Goal: Task Accomplishment & Management: Use online tool/utility

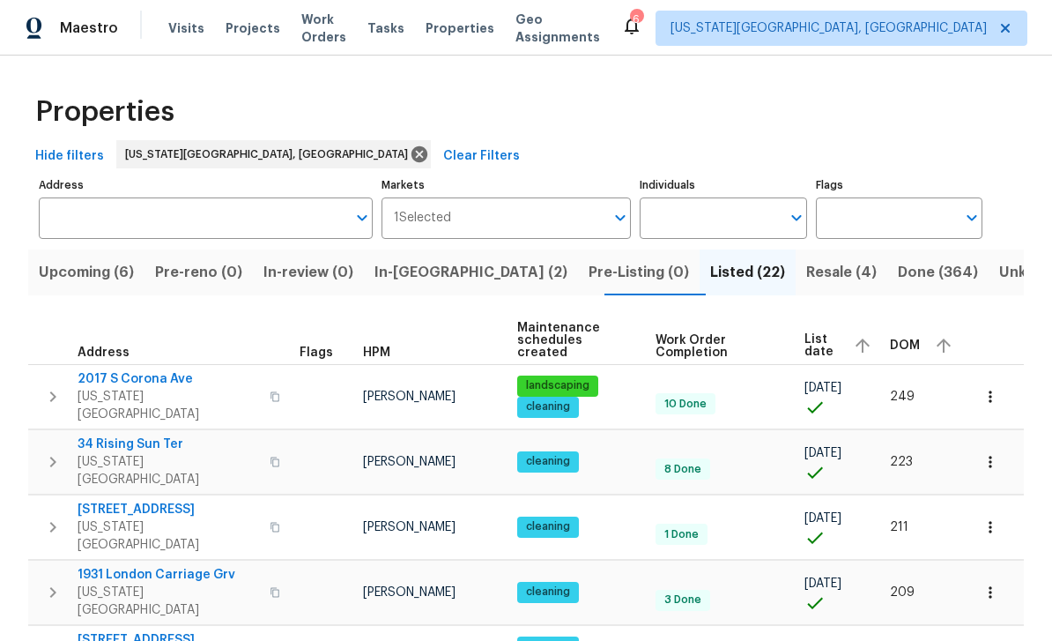
click at [404, 30] on span "Tasks" at bounding box center [385, 28] width 37 height 12
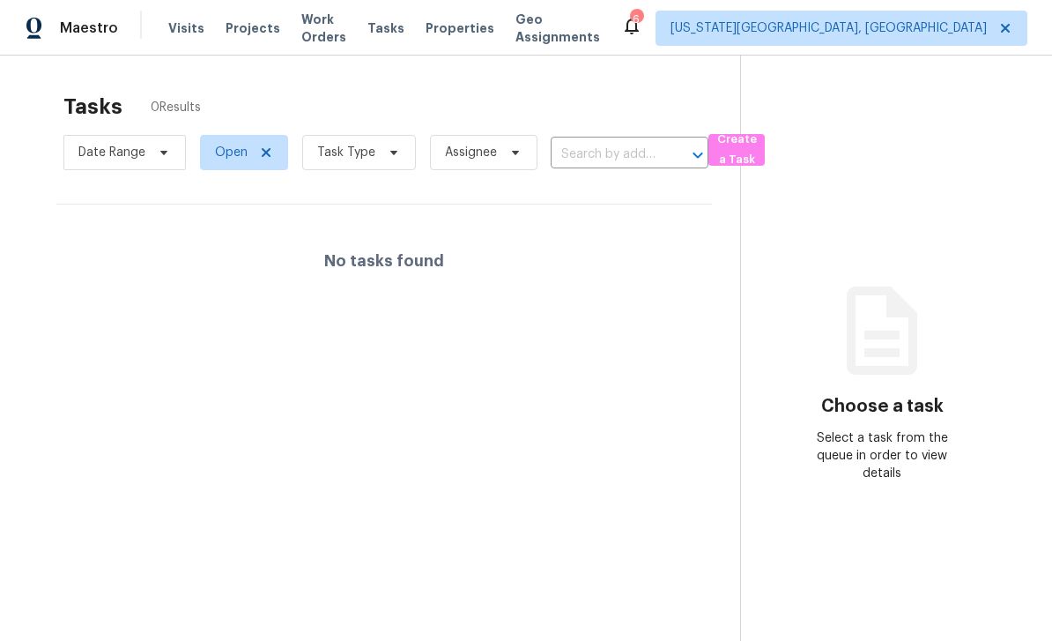
click at [346, 36] on span "Work Orders" at bounding box center [323, 28] width 45 height 35
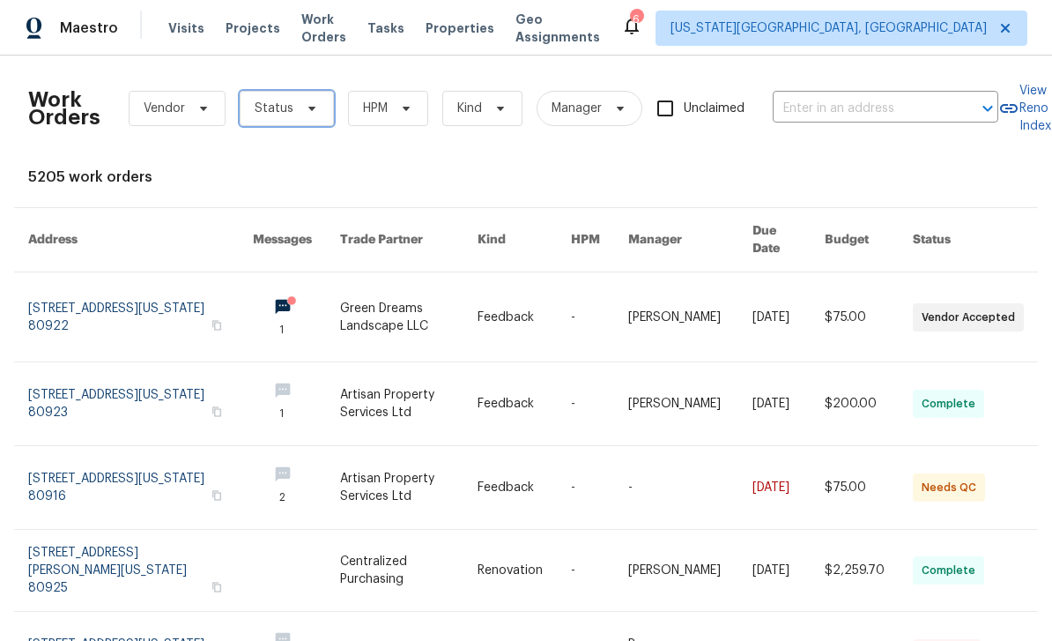
click at [328, 103] on span "Status" at bounding box center [287, 108] width 94 height 35
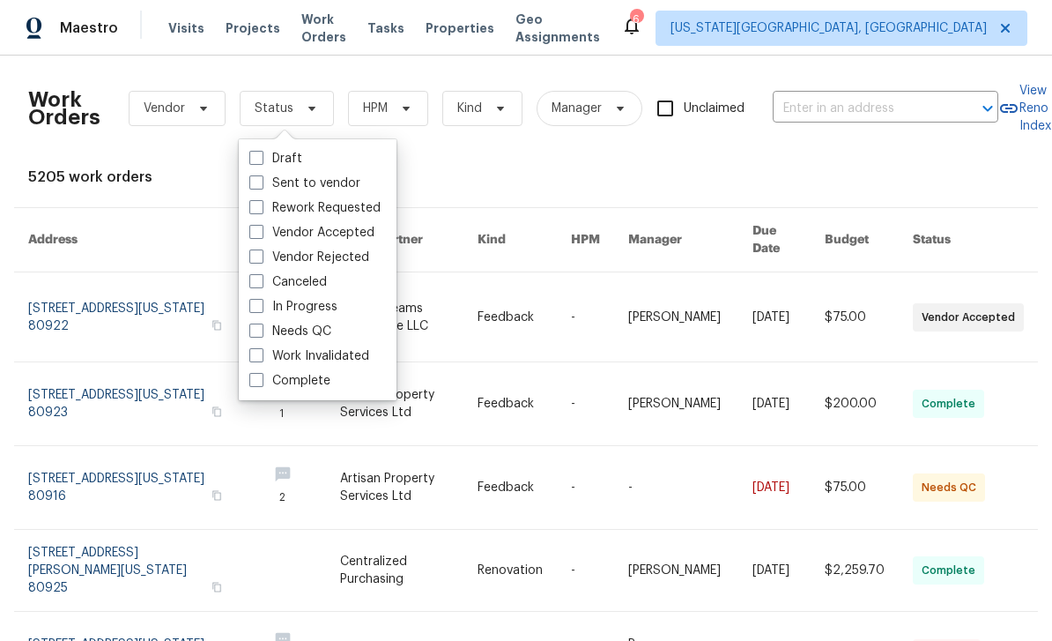
click at [253, 337] on span at bounding box center [256, 330] width 14 height 14
click at [253, 334] on input "Needs QC" at bounding box center [254, 327] width 11 height 11
checkbox input "true"
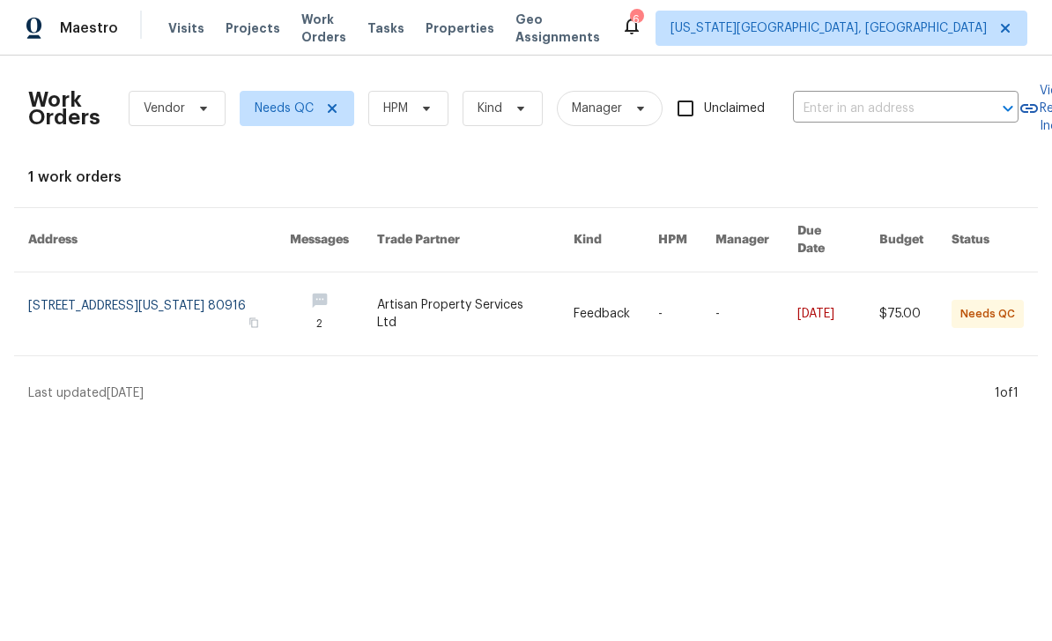
click at [484, 35] on span "Properties" at bounding box center [460, 28] width 69 height 18
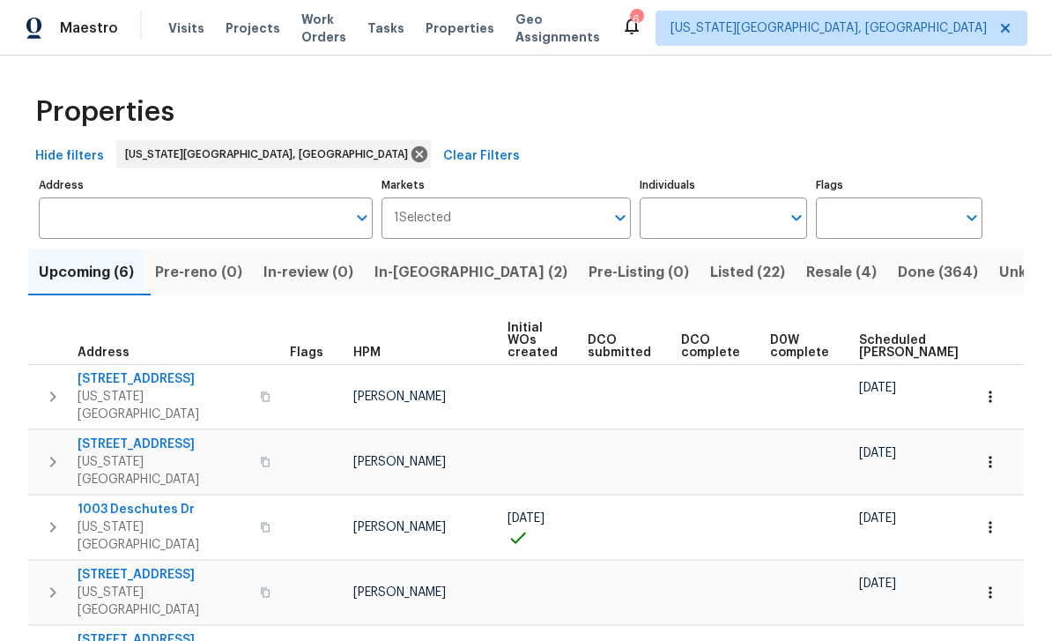
click at [256, 30] on span "Projects" at bounding box center [253, 28] width 55 height 18
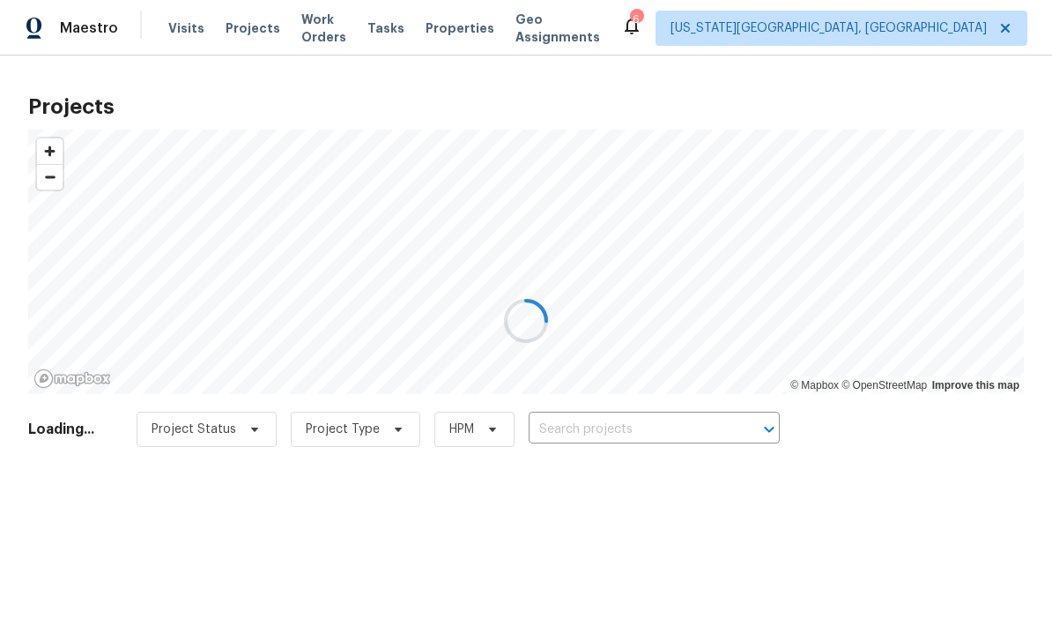
click at [626, 433] on div at bounding box center [526, 320] width 1052 height 641
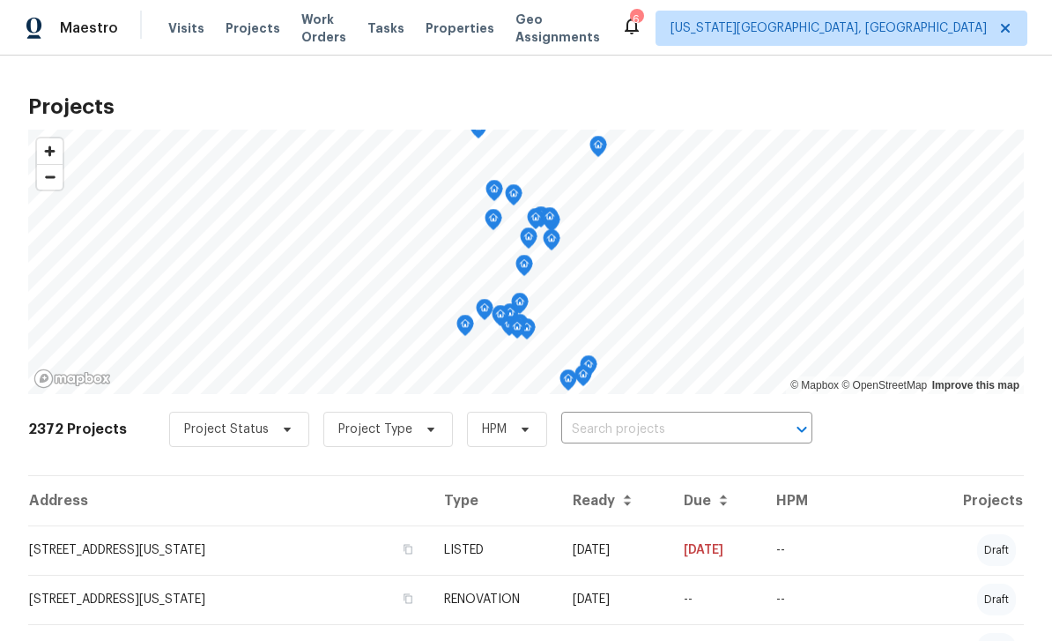
click at [696, 426] on input "text" at bounding box center [662, 429] width 202 height 27
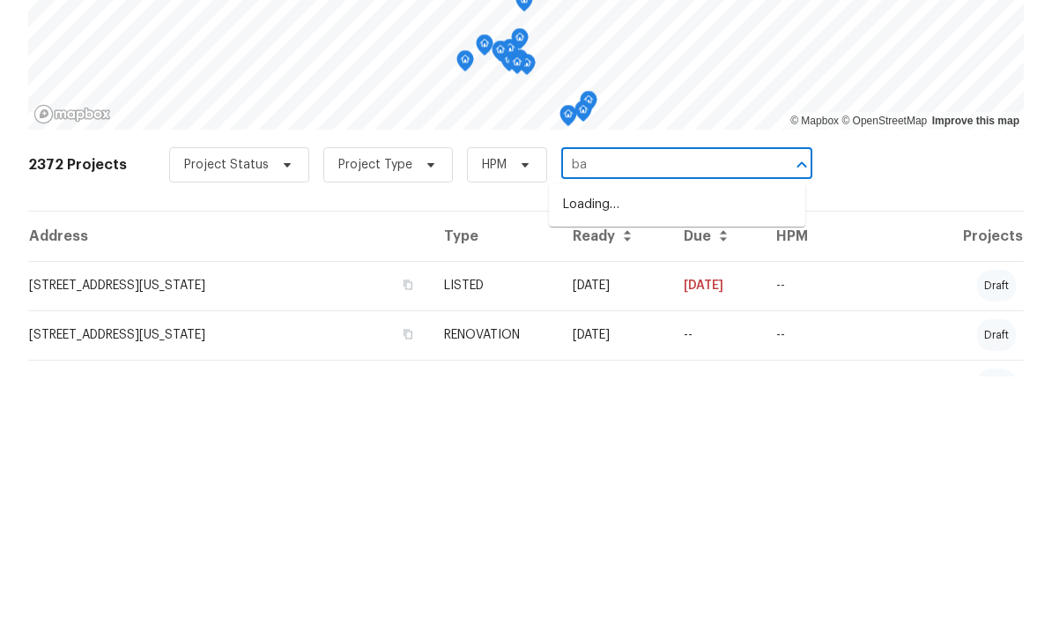
type input "bad"
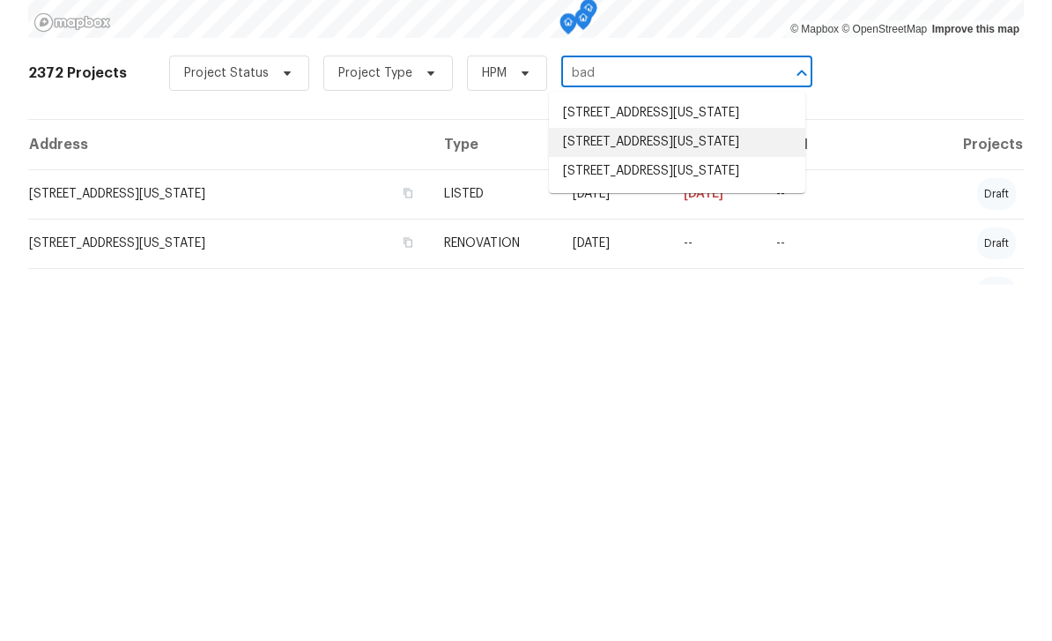
click at [674, 484] on li "[STREET_ADDRESS][US_STATE]" at bounding box center [677, 498] width 256 height 29
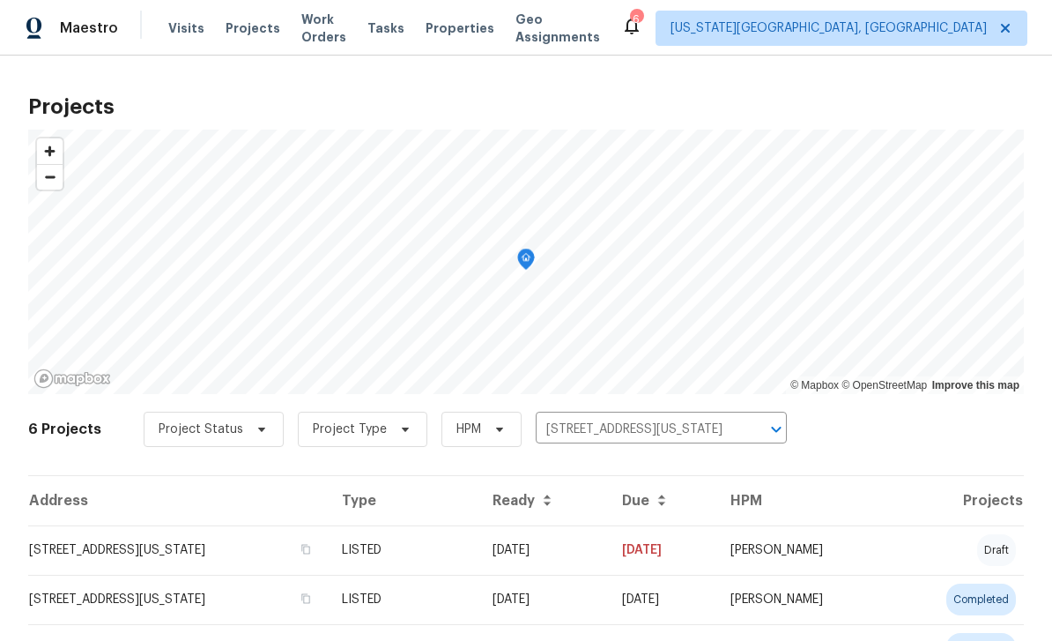
click at [248, 543] on td "[STREET_ADDRESS][US_STATE]" at bounding box center [178, 549] width 300 height 49
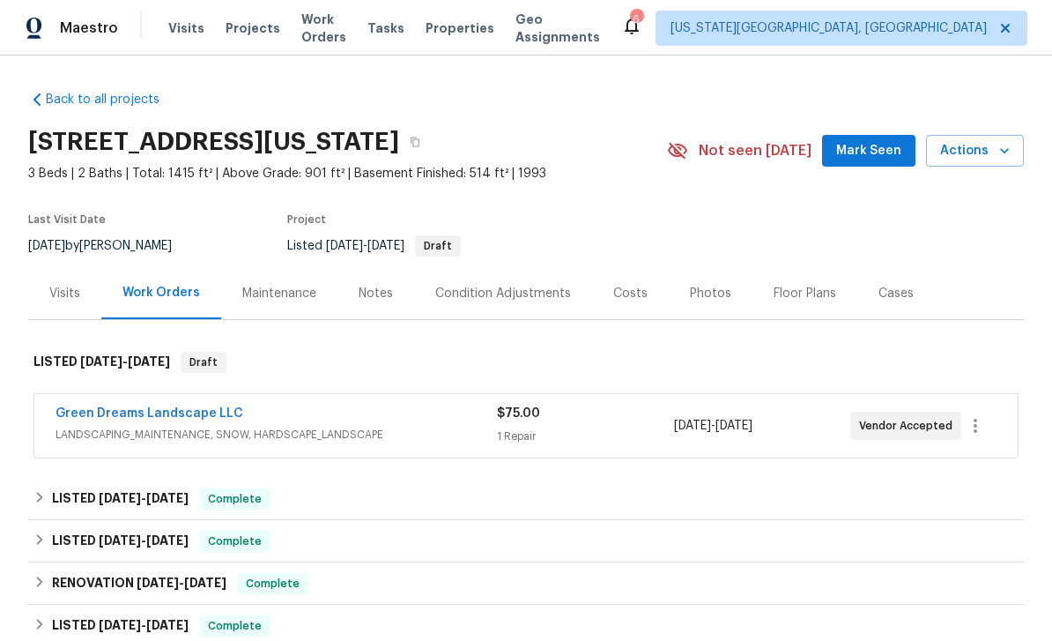
click at [176, 419] on link "Green Dreams Landscape LLC" at bounding box center [150, 413] width 188 height 12
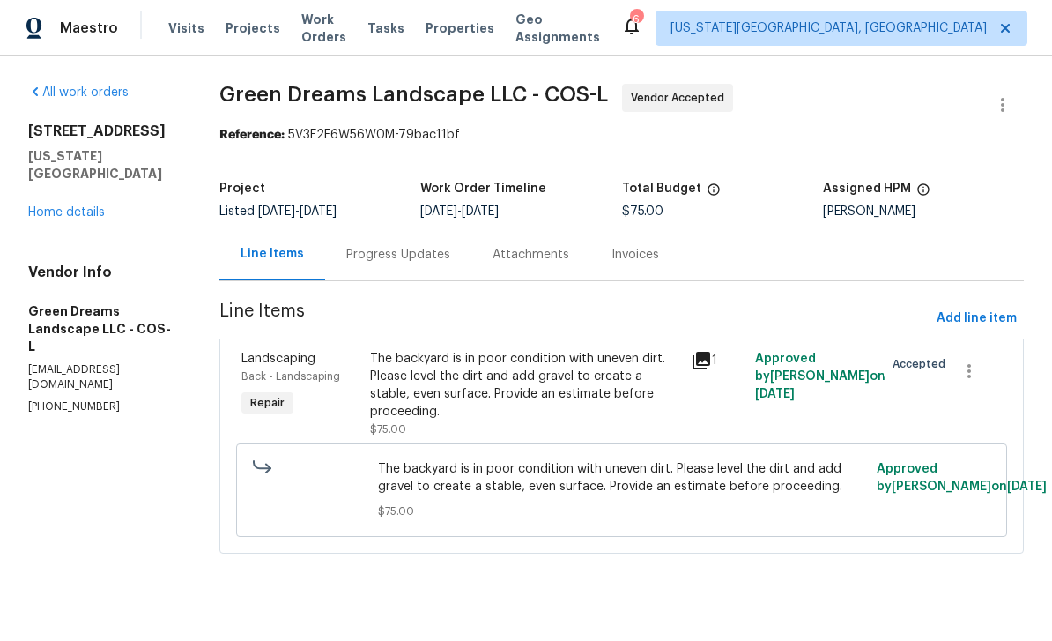
click at [583, 383] on div "The backyard is in poor condition with uneven dirt. Please level the dirt and a…" at bounding box center [525, 385] width 311 height 70
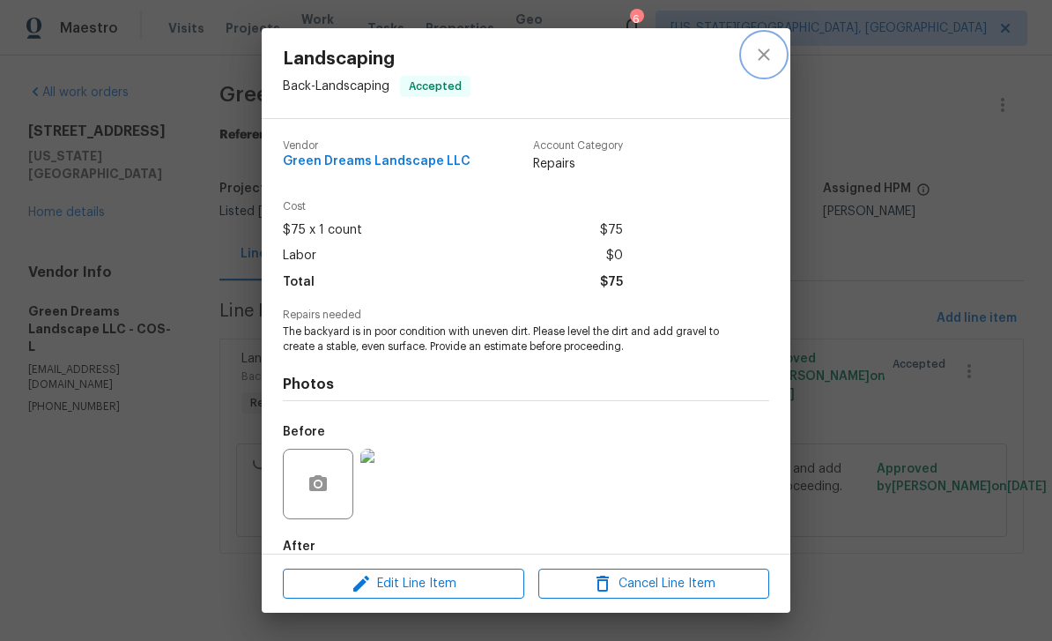
click at [764, 63] on icon "close" at bounding box center [763, 54] width 21 height 21
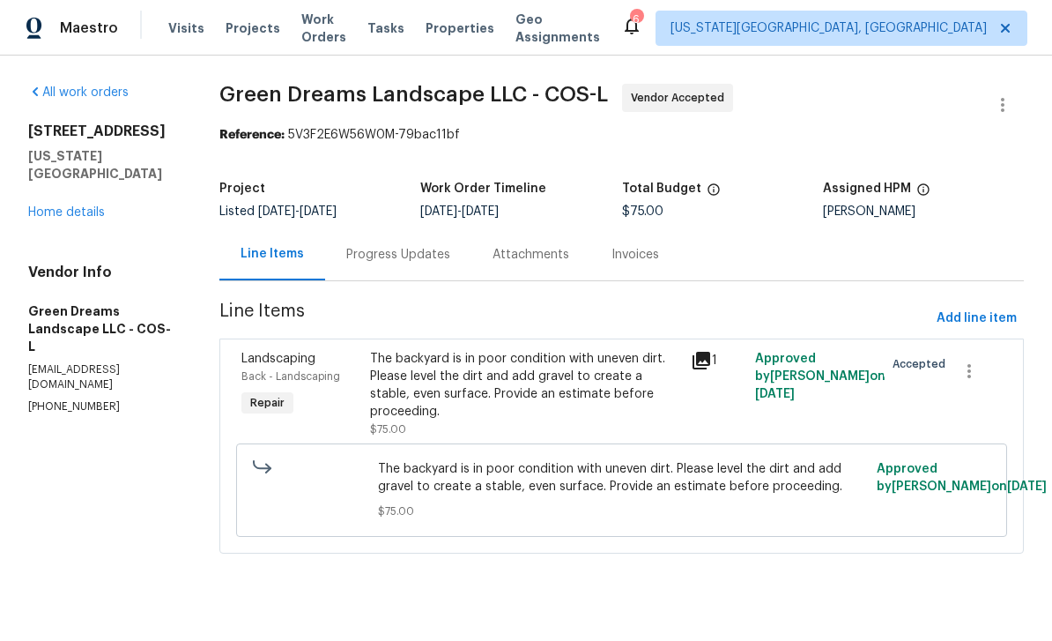
click at [558, 381] on div "The backyard is in poor condition with uneven dirt. Please level the dirt and a…" at bounding box center [525, 385] width 311 height 70
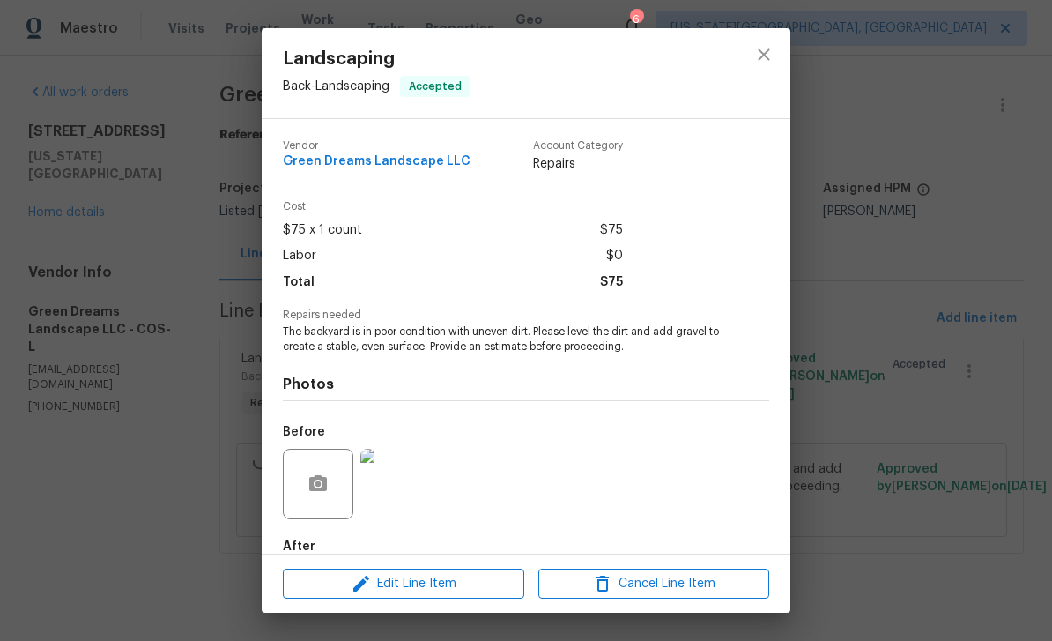
click at [410, 496] on img at bounding box center [395, 483] width 70 height 70
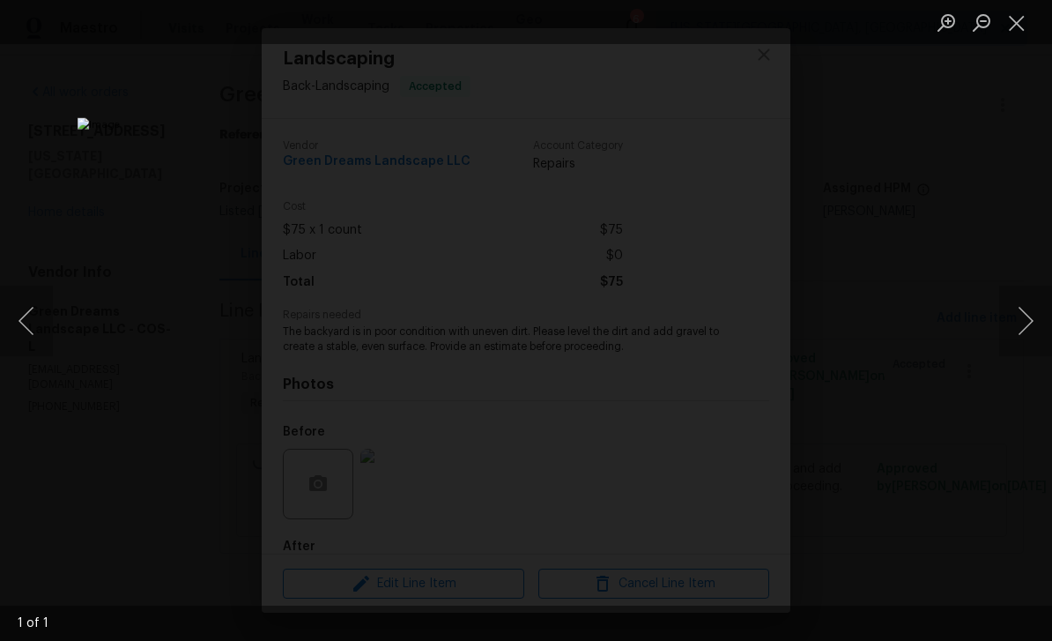
click at [1010, 25] on button "Close lightbox" at bounding box center [1016, 22] width 35 height 31
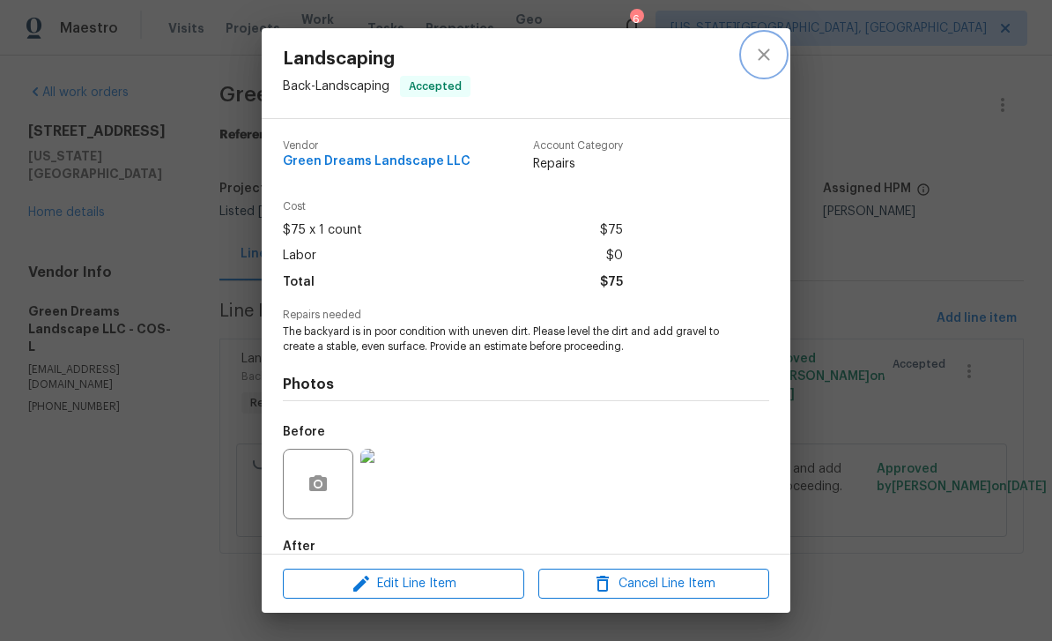
click at [764, 56] on icon "close" at bounding box center [763, 53] width 11 height 11
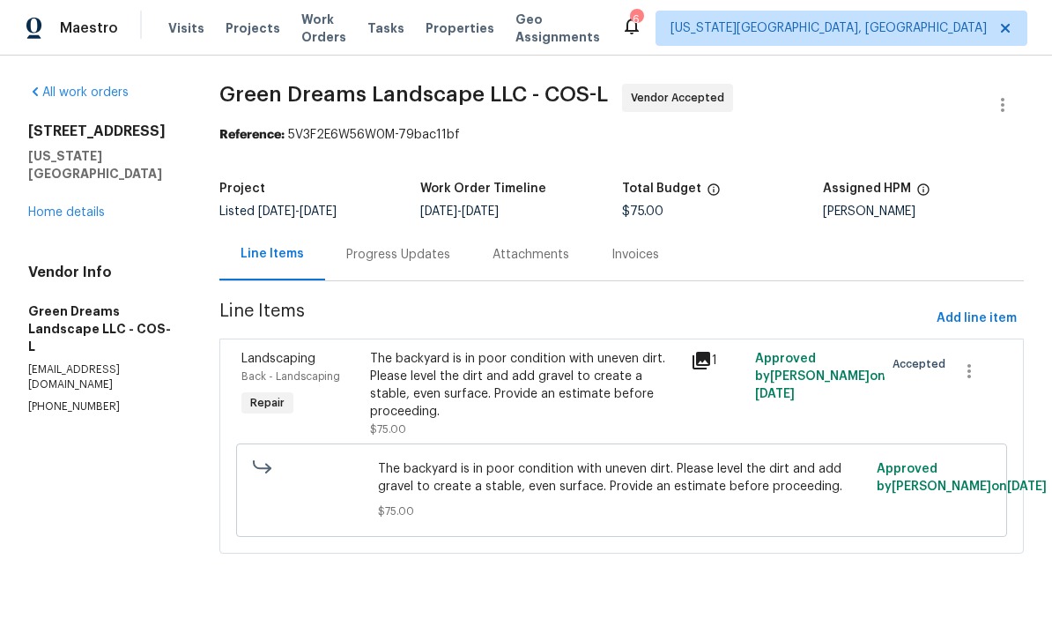
click at [69, 216] on link "Home details" at bounding box center [66, 212] width 77 height 12
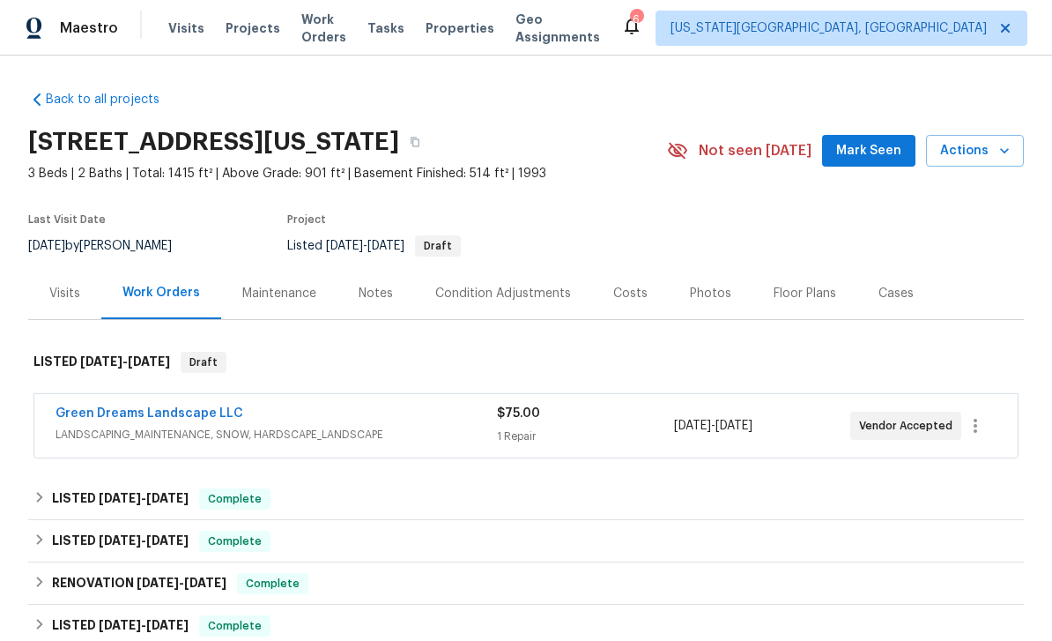
click at [392, 287] on div "Notes" at bounding box center [375, 293] width 77 height 52
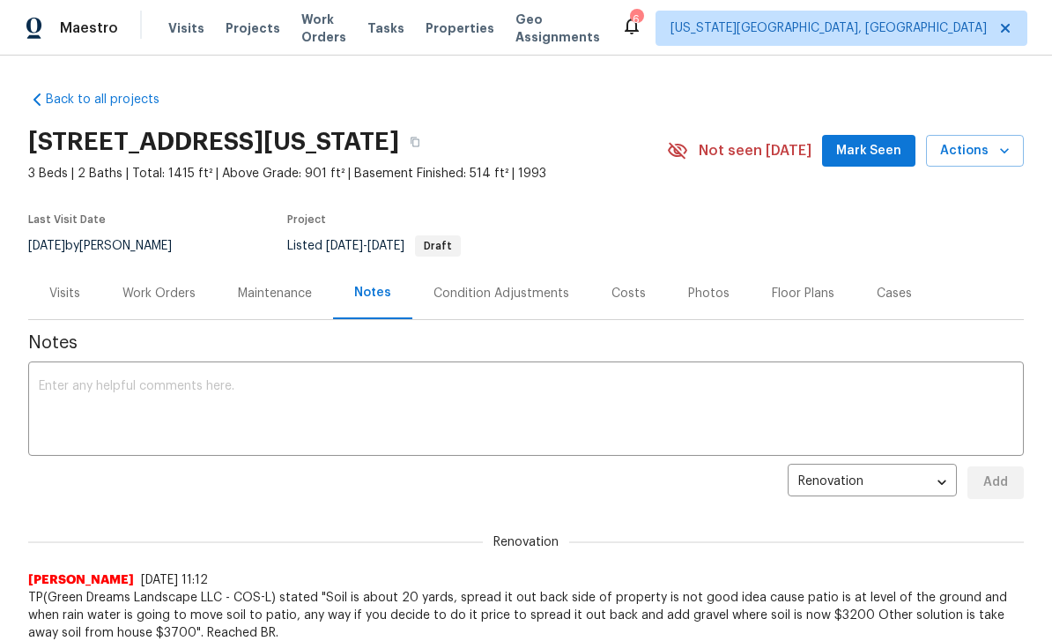
click at [891, 148] on span "Mark Seen" at bounding box center [868, 151] width 65 height 22
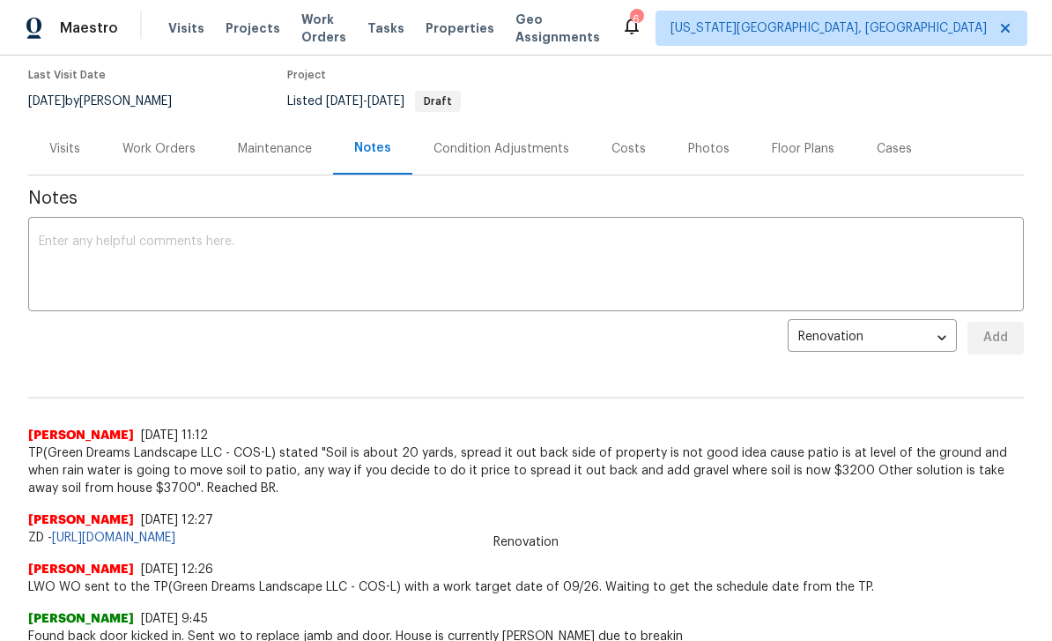
scroll to position [46, 0]
